Goal: Task Accomplishment & Management: Manage account settings

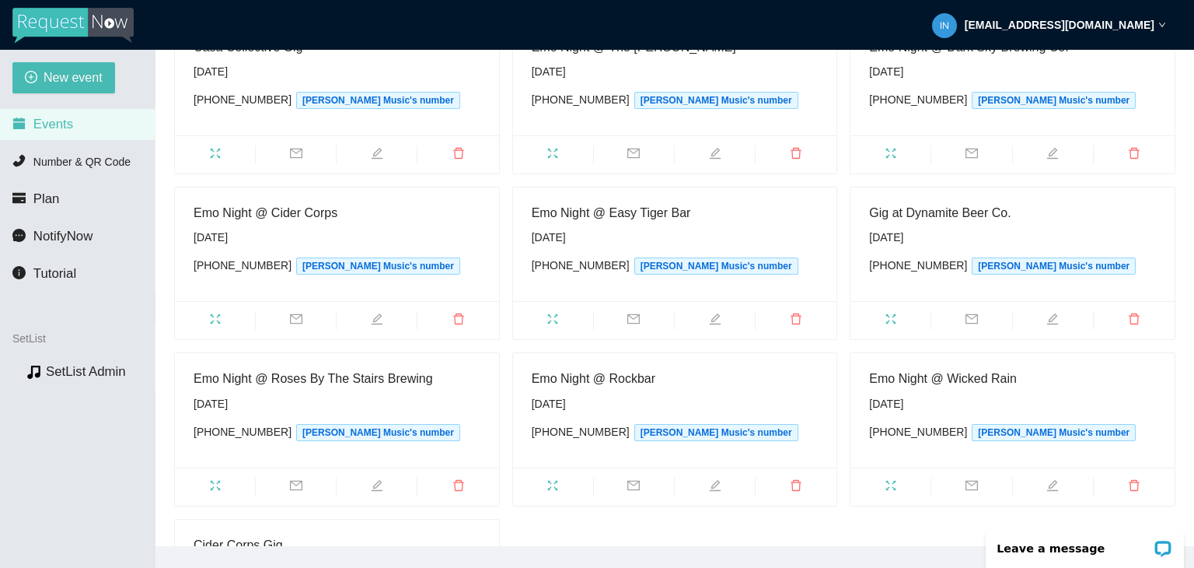
scroll to position [369, 0]
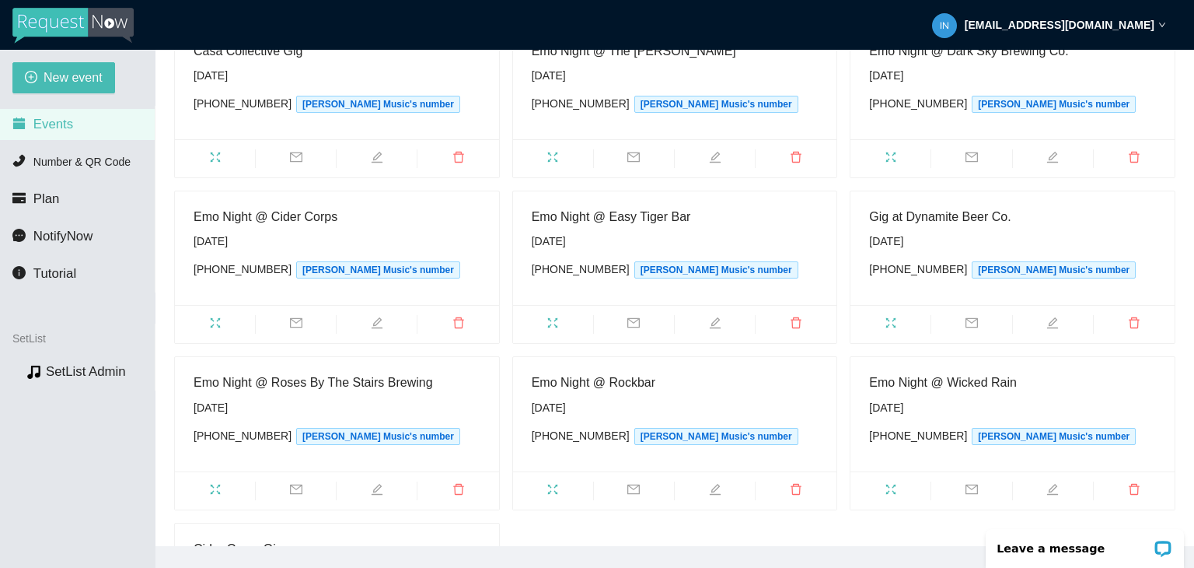
click at [371, 229] on div "Emo Night @ Cider Corps [DATE] [PHONE_NUMBER] [PERSON_NAME] Music's number" at bounding box center [337, 248] width 287 height 82
click at [379, 321] on icon "edit" at bounding box center [377, 322] width 12 height 12
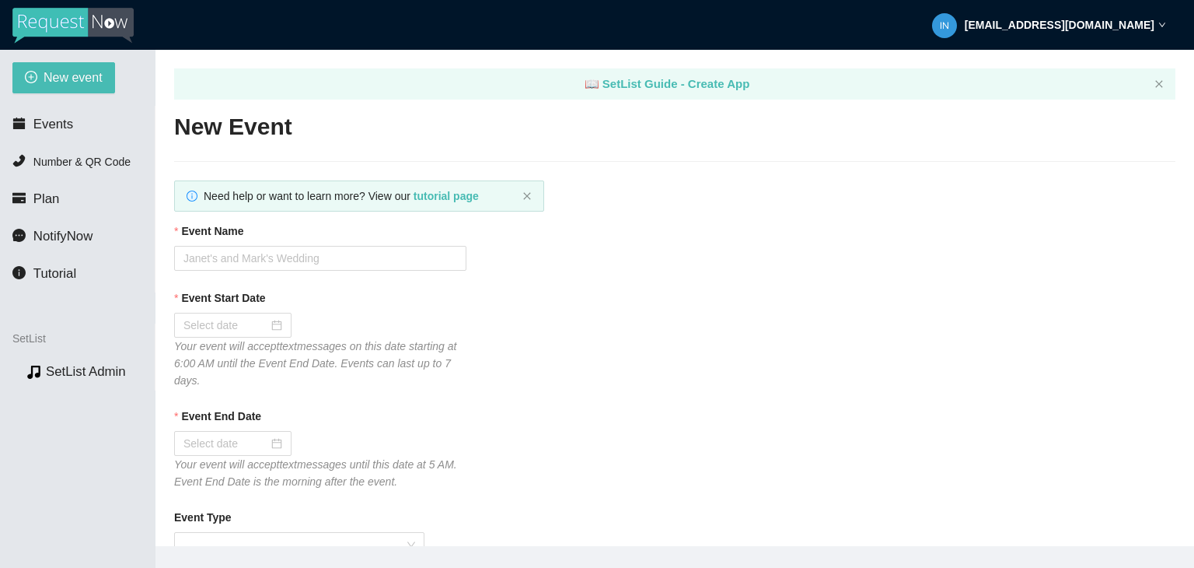
type textarea "Thanks for coming to Emo Night! I'm Back at Cider Corps 10/29. Be sure to follo…"
type input "Emo Night @ Cider Corps"
type input "[DATE]"
type textarea "Thanks for coming to Emo Night! I'm Back at Cider Corps 10/29. Be sure to follo…"
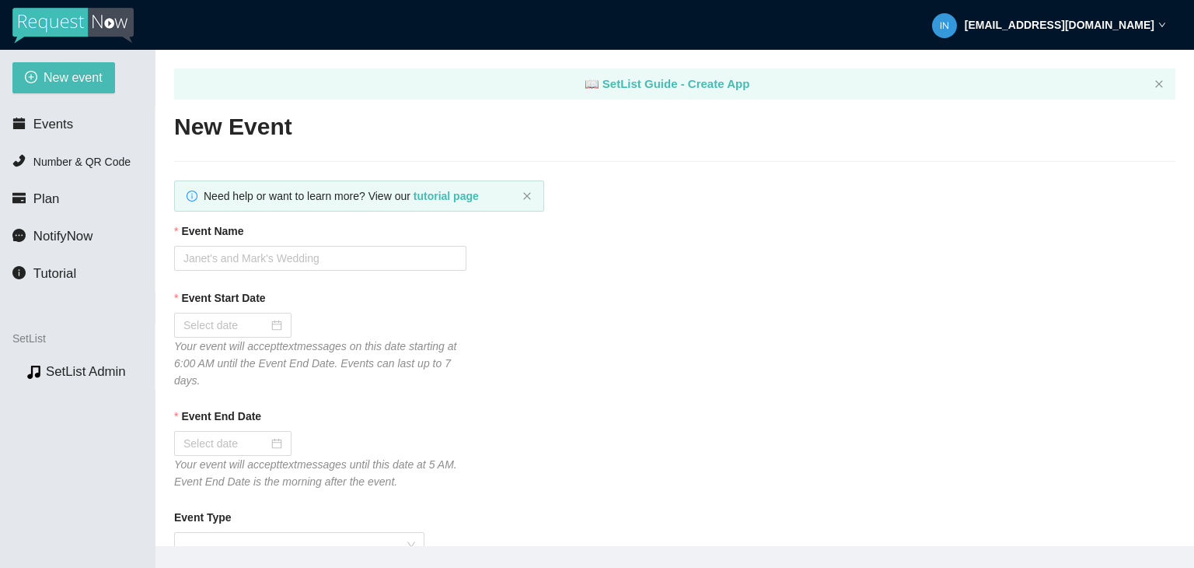
checkbox input "true"
checkbox input "false"
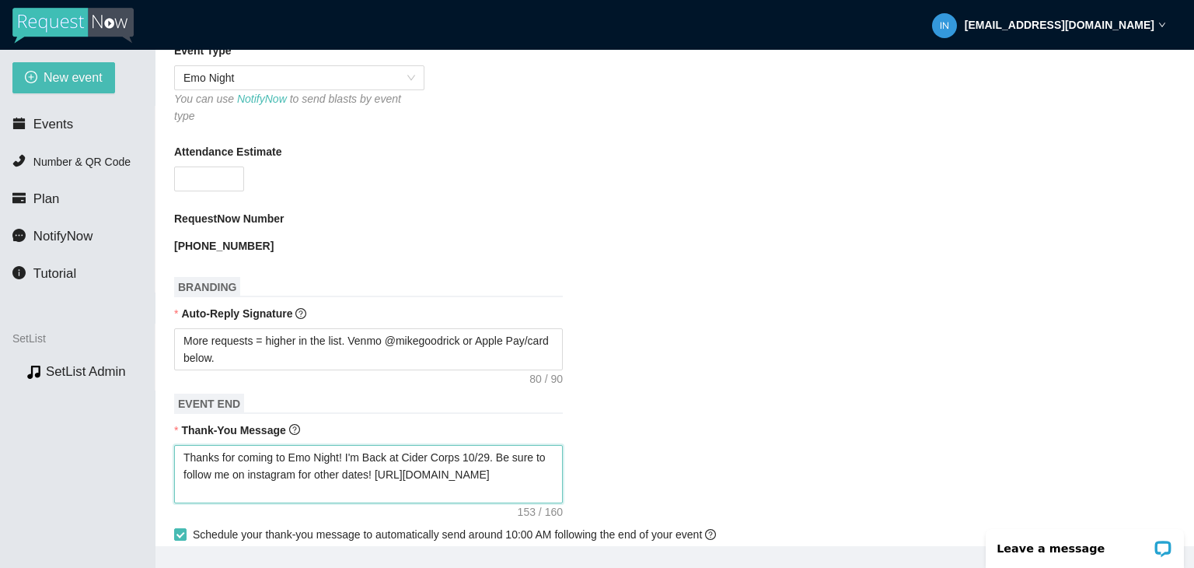
click at [471, 445] on textarea "Thanks for coming to Emo Night! I'm Back at Cider Corps 10/29. Be sure to follo…" at bounding box center [368, 474] width 389 height 59
type textarea "Thanks for coming to Emo Night! I'm Back at Cider Corps 1/29. Be sure to follow…"
type textarea "Thanks for coming to Emo Night! I'm Back at Cider Corps 12/29. Be sure to follo…"
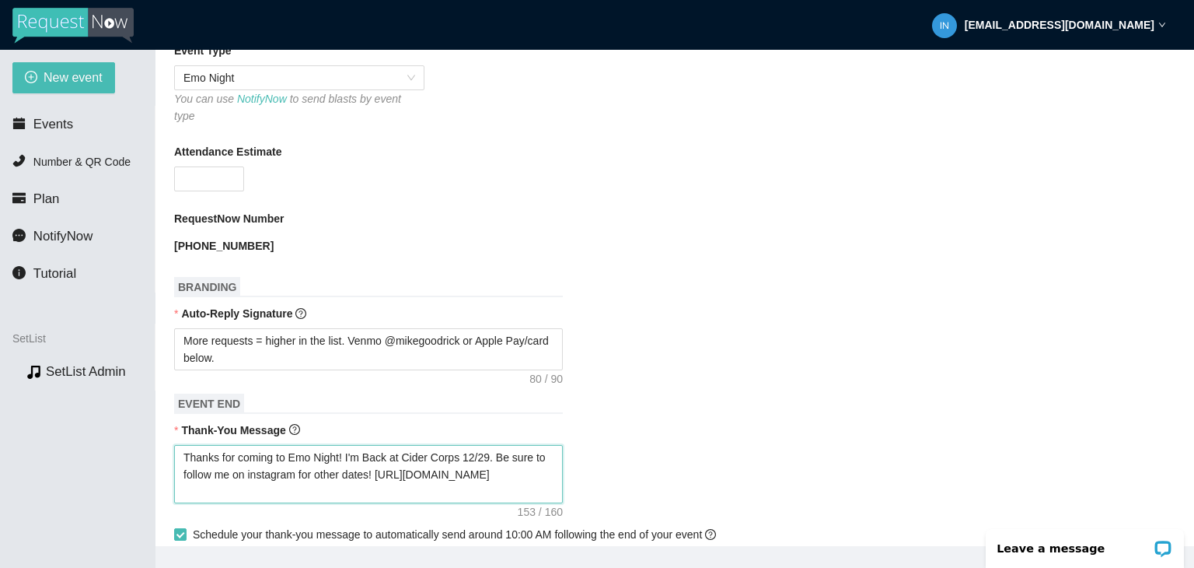
drag, startPoint x: 486, startPoint y: 445, endPoint x: 487, endPoint y: 467, distance: 21.8
click at [487, 445] on textarea "Thanks for coming to Emo Night! I'm Back at Cider Corps 12/29. Be sure to follo…" at bounding box center [368, 474] width 389 height 59
type textarea "Thanks for coming to Emo Night! I'm Back at Cider Corps 12/2. Be sure to follow…"
type textarea "Thanks for coming to Emo Night! I'm Back at Cider Corps 12/. Be sure to follow …"
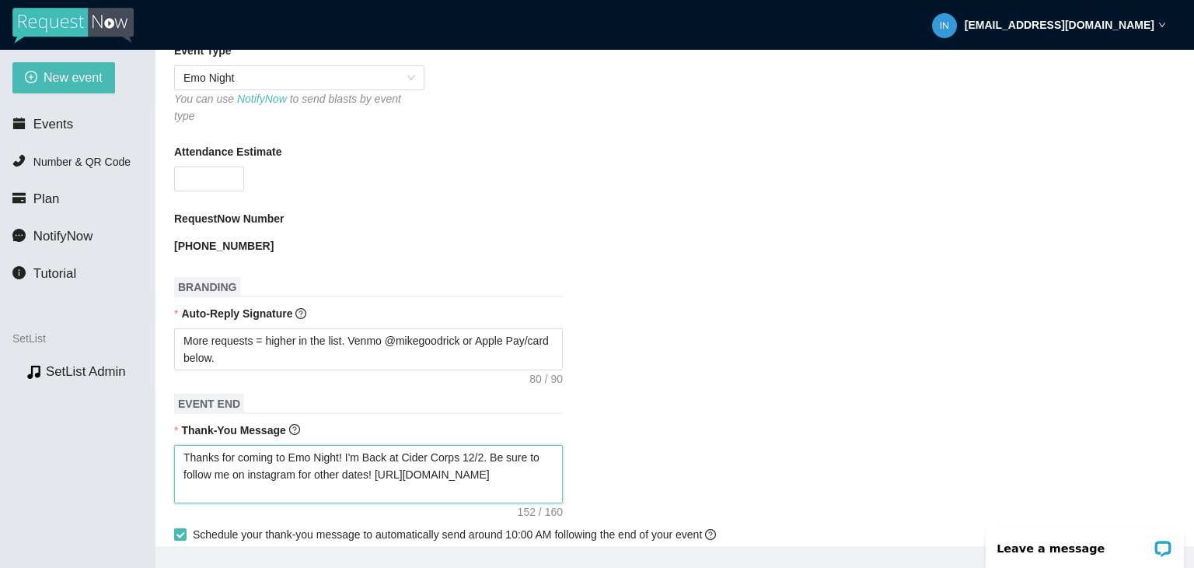
type textarea "Thanks for coming to Emo Night! I'm Back at Cider Corps 12/. Be sure to follow …"
type textarea "Thanks for coming to Emo Night! I'm Back at Cider Corps 12/1. Be sure to follow…"
type textarea "Thanks for coming to Emo Night! I'm Back at Cider Corps 12/17. Be sure to follo…"
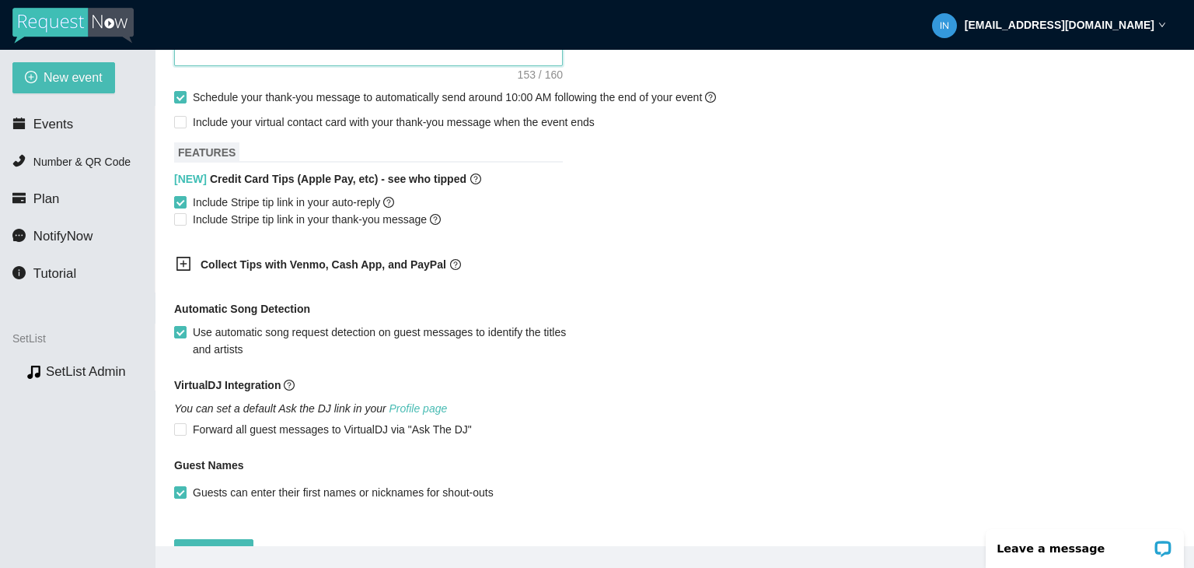
scroll to position [939, 0]
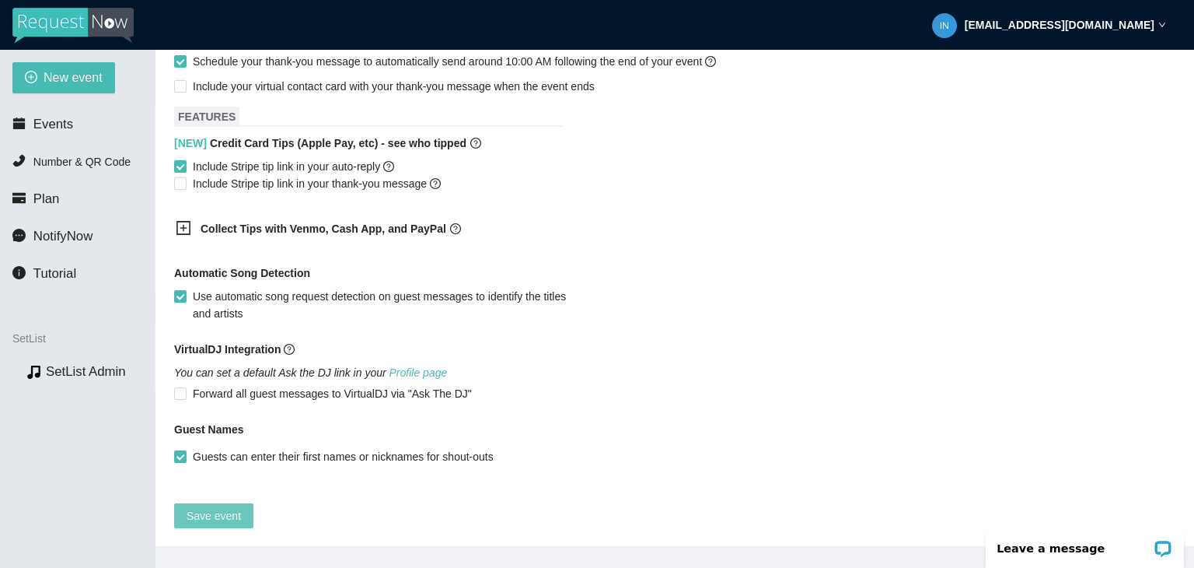
click at [205, 511] on span "Save event" at bounding box center [214, 515] width 54 height 17
